Goal: Information Seeking & Learning: Learn about a topic

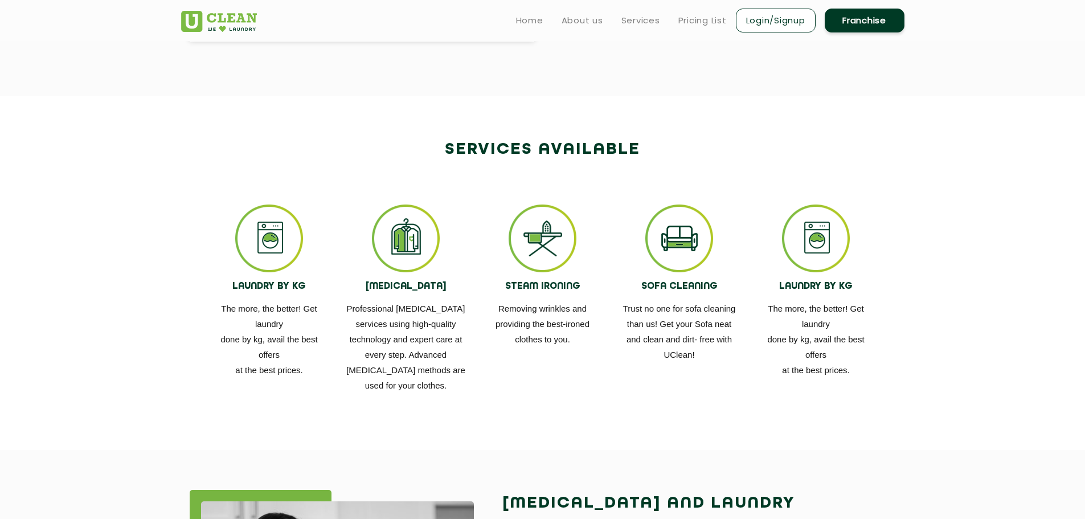
scroll to position [569, 0]
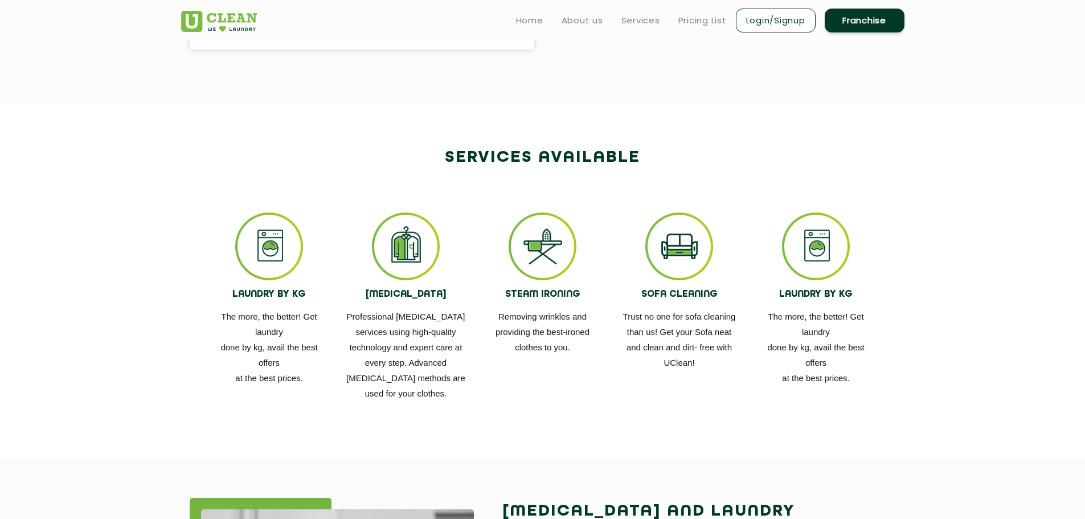
click at [415, 241] on img at bounding box center [406, 246] width 68 height 68
click at [770, 18] on link "Login/Signup" at bounding box center [776, 21] width 80 height 24
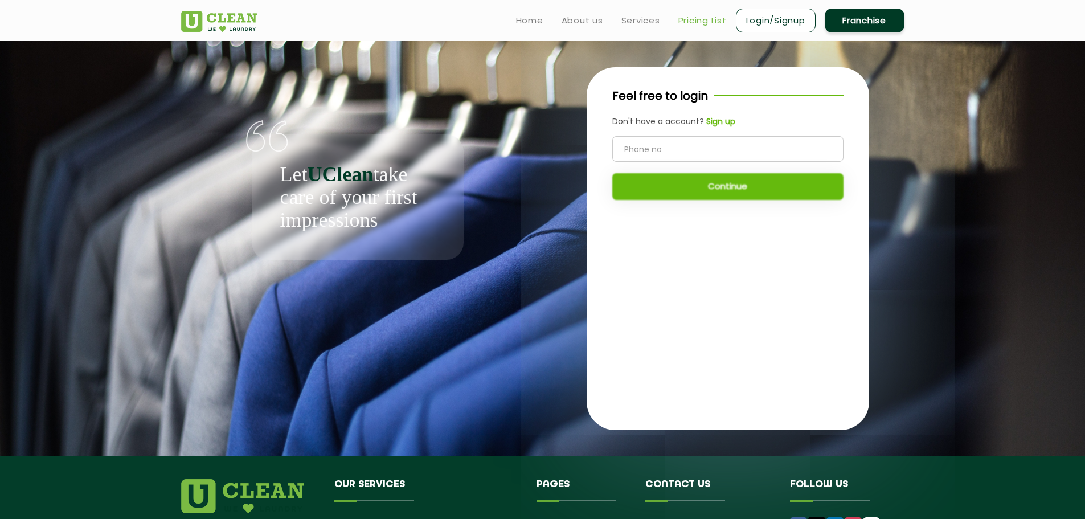
click at [708, 22] on link "Pricing List" at bounding box center [702, 21] width 48 height 14
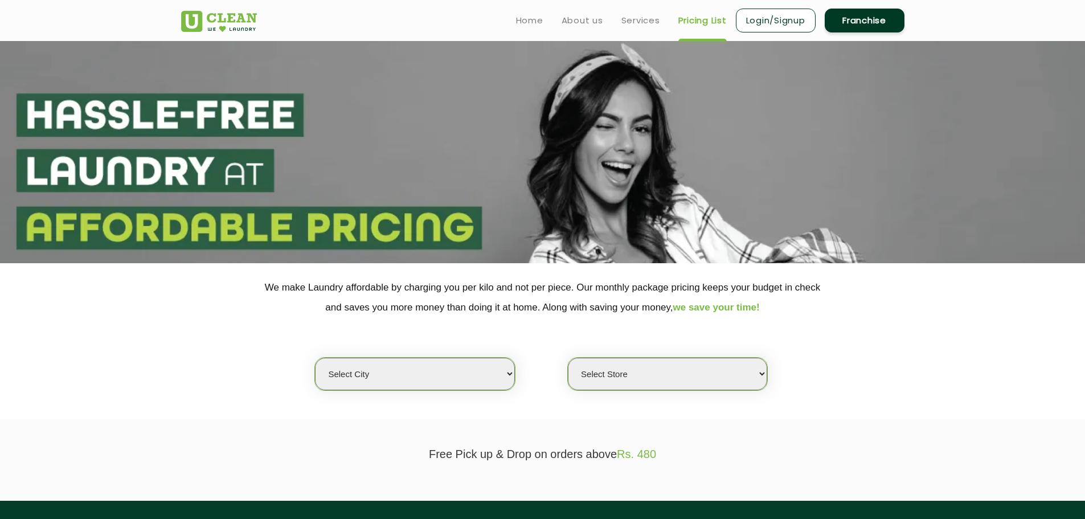
click at [384, 378] on select "Select city Aalo Agartala Agra Ahmedabad Akola Aligarh Alwar - UClean Select Am…" at bounding box center [414, 374] width 199 height 32
select select "1"
click at [315, 358] on select "Select city Aalo Agartala Agra Ahmedabad Akola Aligarh Alwar - UClean Select Am…" at bounding box center [414, 374] width 199 height 32
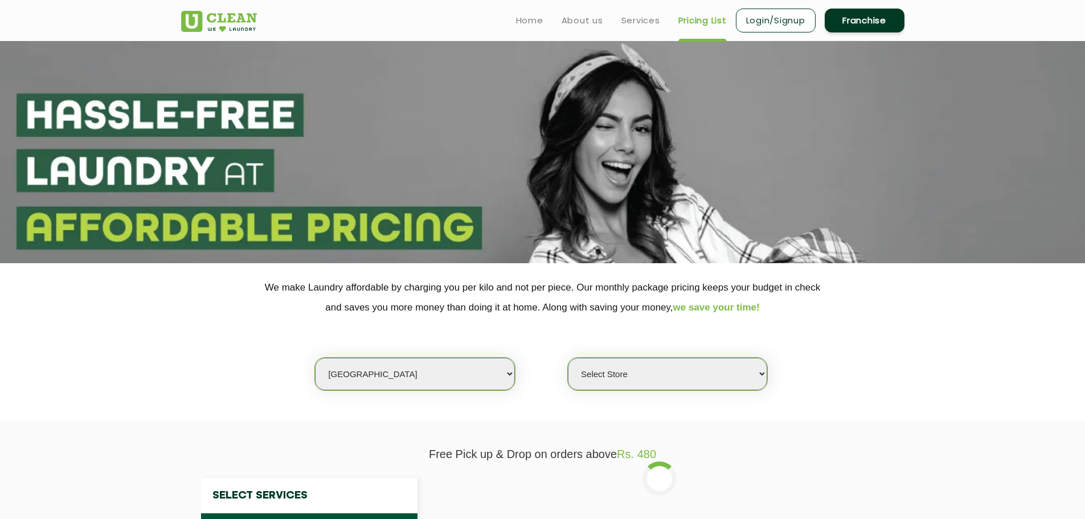
click at [707, 374] on select "Select Store UClean Vasant Kunj UClean Greater Kailash 2 UClean Dwarka UClean R…" at bounding box center [667, 374] width 199 height 32
select select "11"
click at [568, 358] on select "Select Store UClean Vasant Kunj UClean Greater Kailash 2 UClean Dwarka UClean R…" at bounding box center [667, 374] width 199 height 32
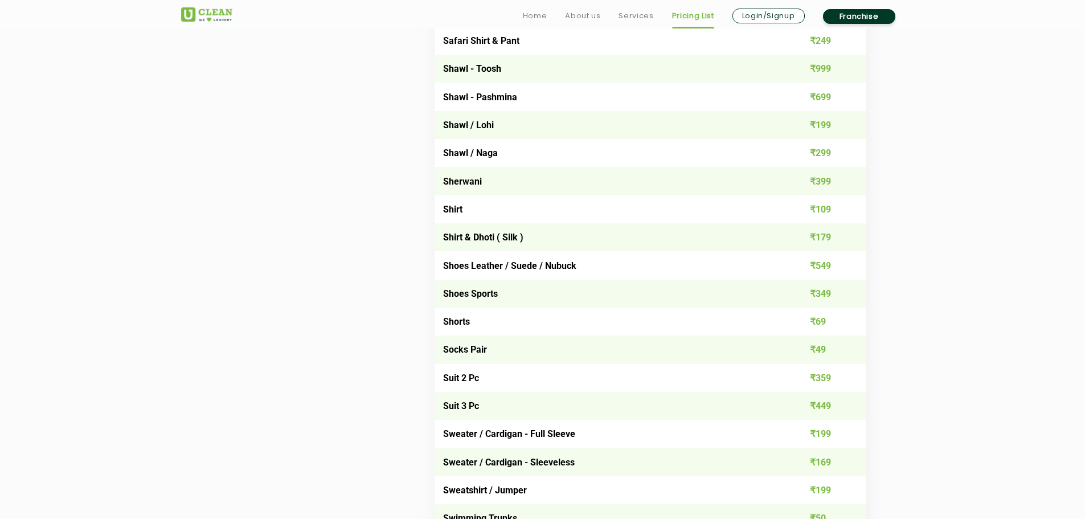
scroll to position [1594, 0]
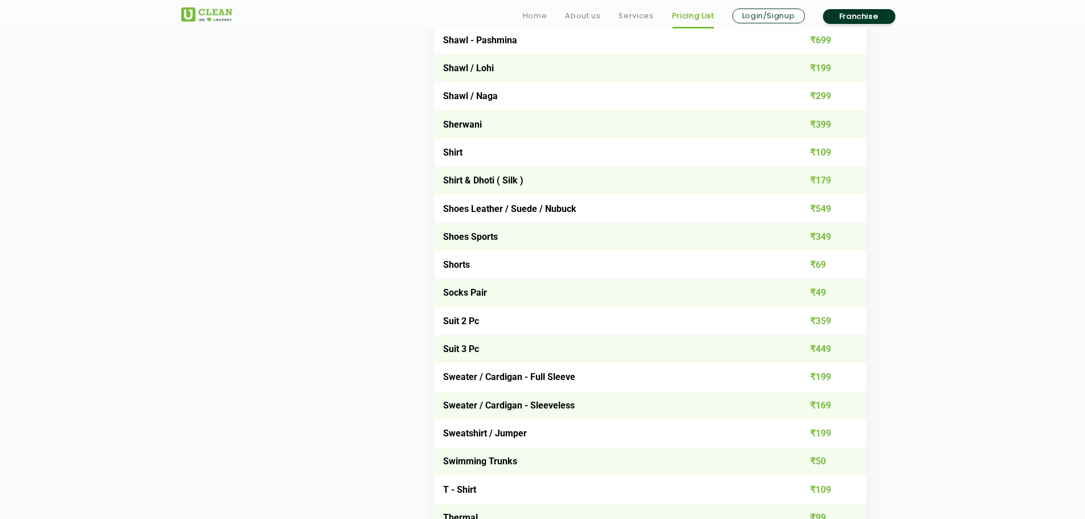
click at [481, 321] on td "Suit 2 Pc" at bounding box center [607, 321] width 346 height 28
click at [832, 314] on td "₹359" at bounding box center [822, 321] width 87 height 28
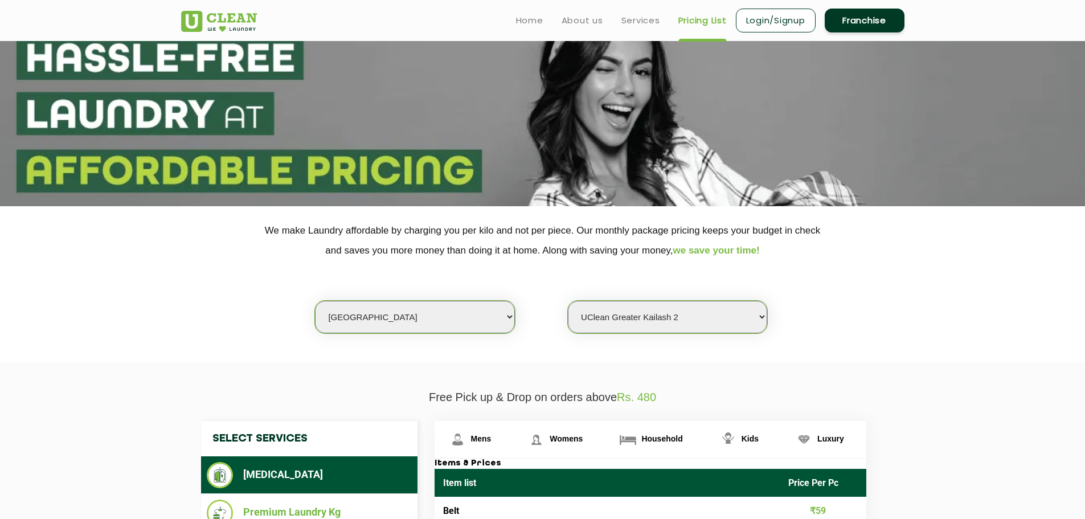
scroll to position [0, 0]
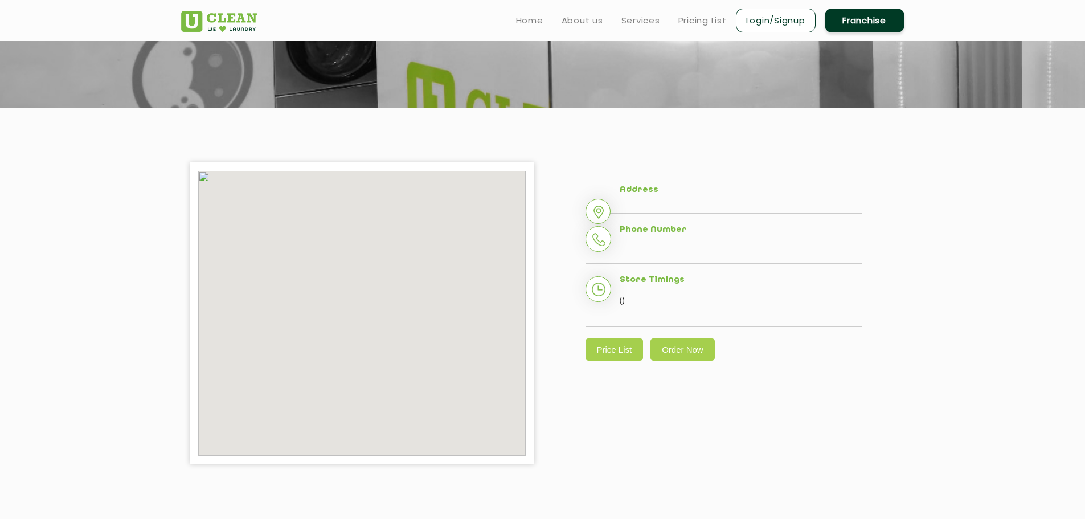
scroll to position [169, 0]
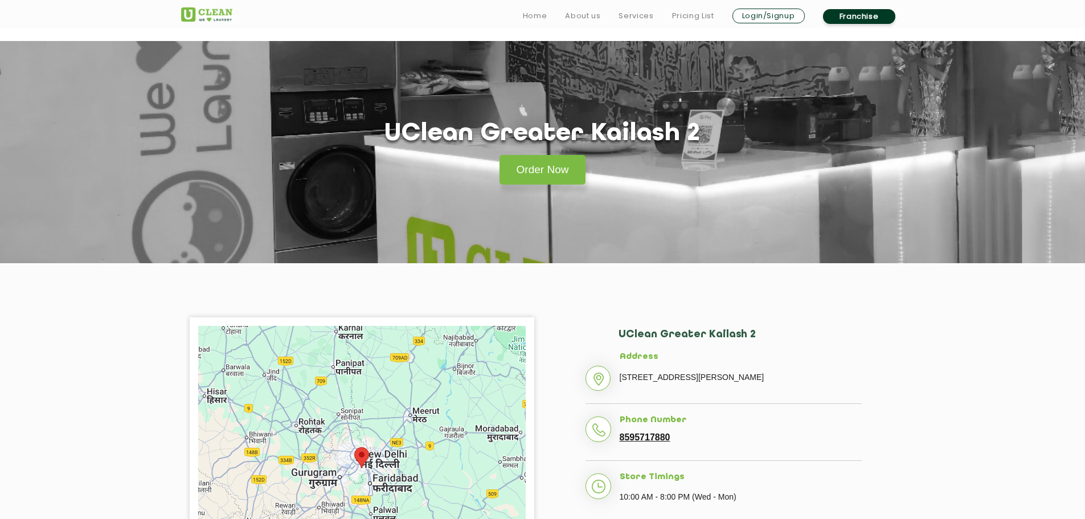
scroll to position [171, 0]
